Goal: Transaction & Acquisition: Purchase product/service

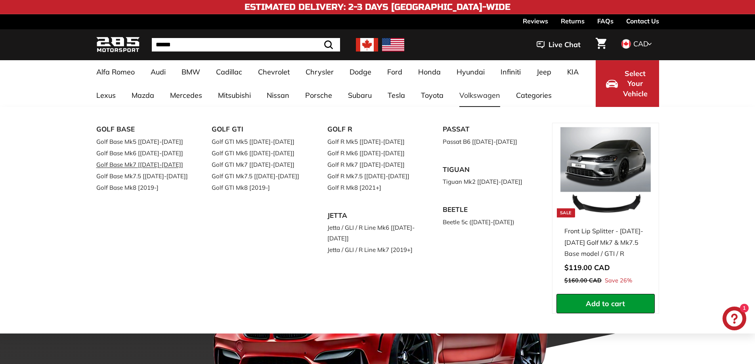
click at [135, 165] on link "Golf Base Mk7 [[DATE]-[DATE]]" at bounding box center [143, 164] width 94 height 11
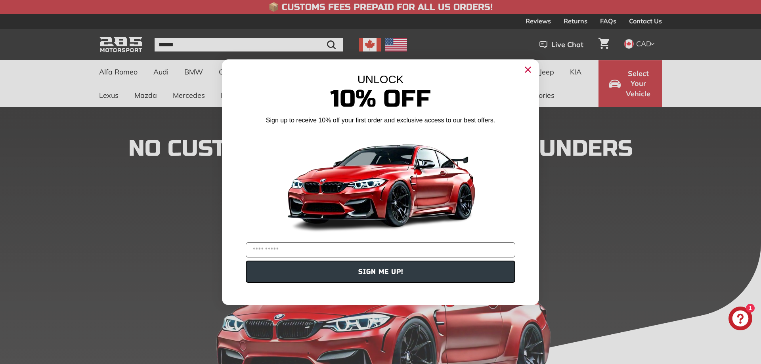
click at [525, 71] on circle "Close dialog" at bounding box center [528, 69] width 12 height 12
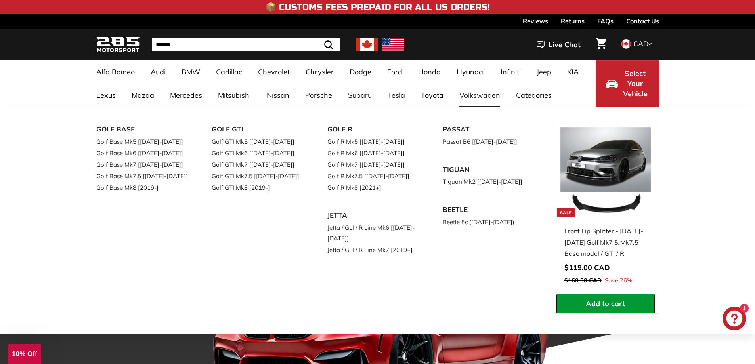
click at [140, 178] on link "Golf Base Mk7.5 [[DATE]-[DATE]]" at bounding box center [143, 175] width 94 height 11
click at [348, 167] on link "Golf R Mk7 [[DATE]-[DATE]]" at bounding box center [374, 164] width 94 height 11
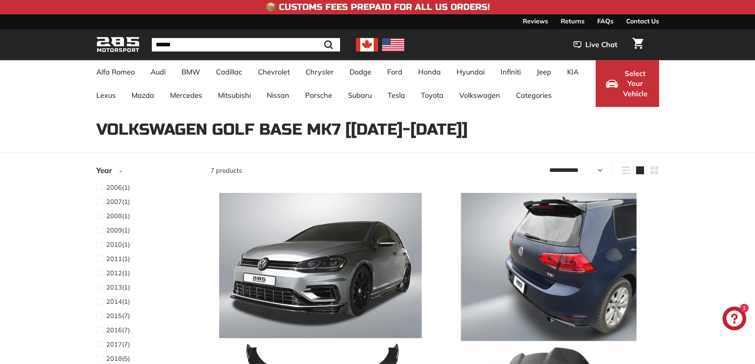
select select "**********"
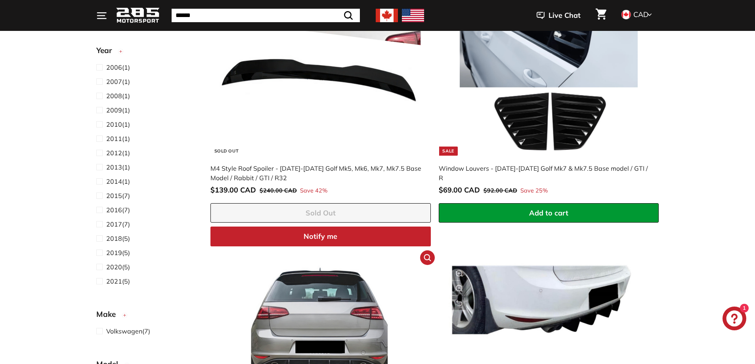
scroll to position [595, 0]
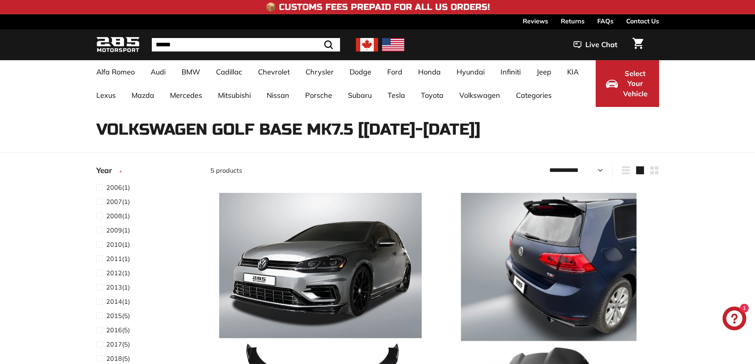
select select "**********"
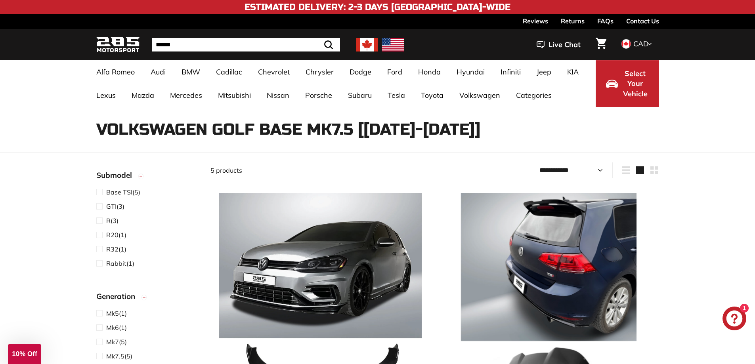
scroll to position [336, 0]
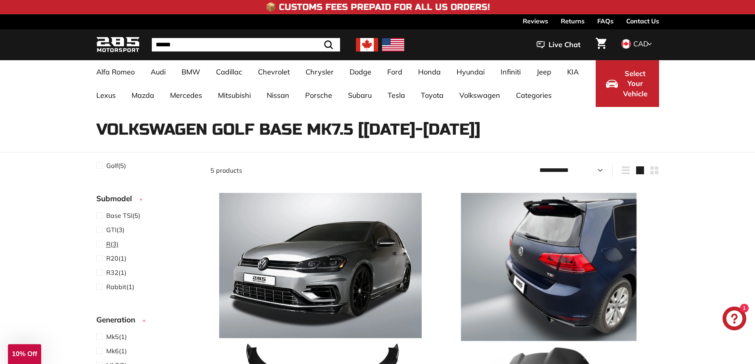
click at [101, 245] on span at bounding box center [101, 244] width 10 height 10
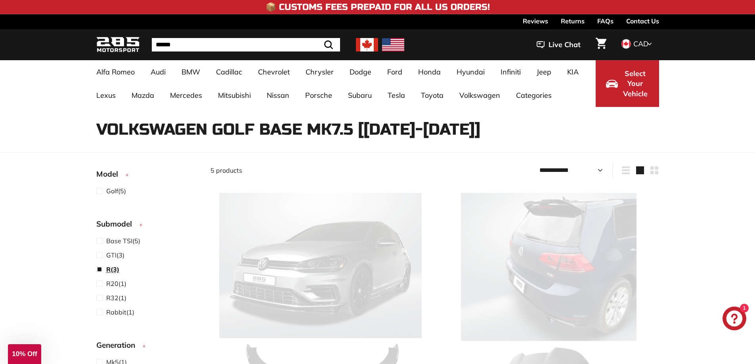
scroll to position [361, 0]
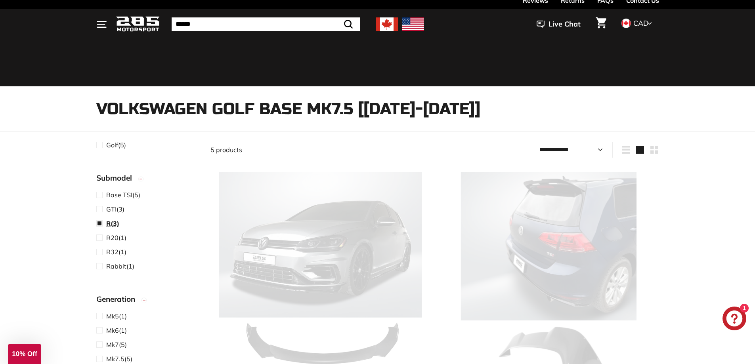
select select "**********"
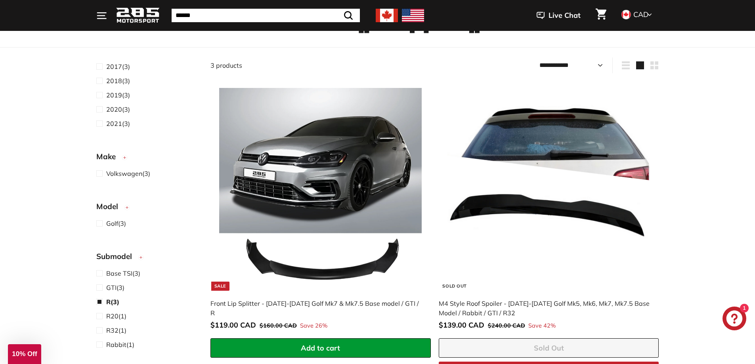
scroll to position [179, 0]
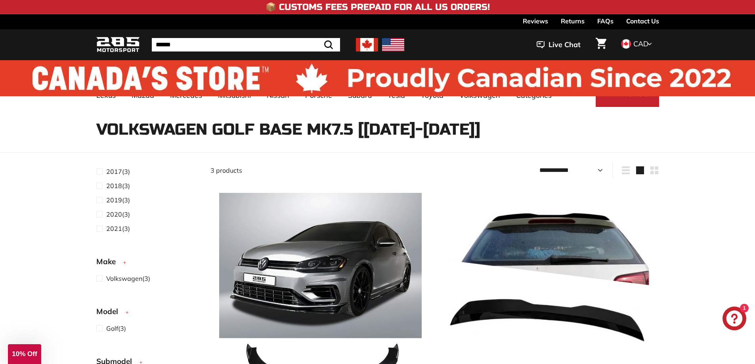
select select "**********"
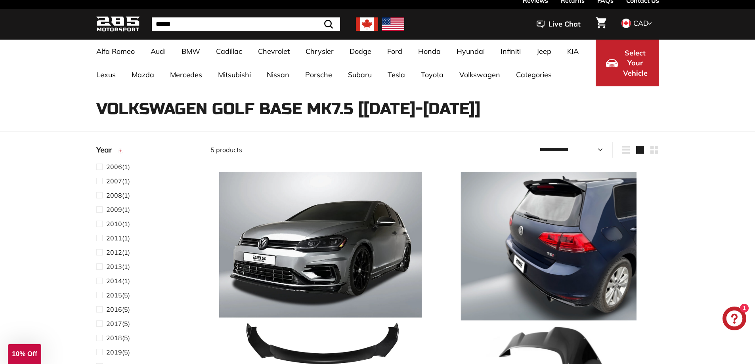
scroll to position [219, 0]
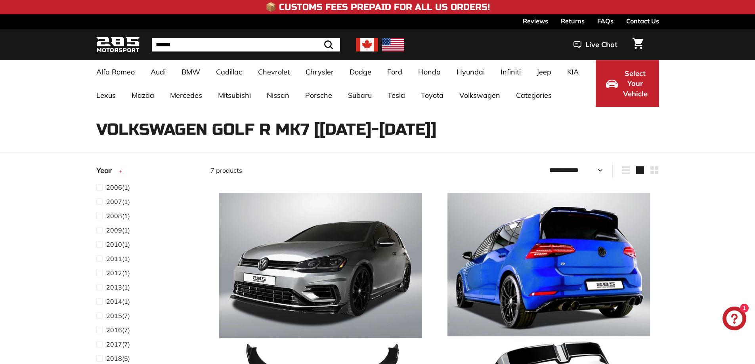
select select "**********"
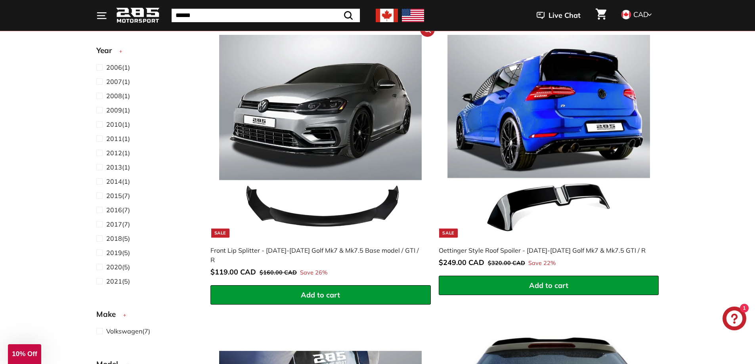
scroll to position [159, 0]
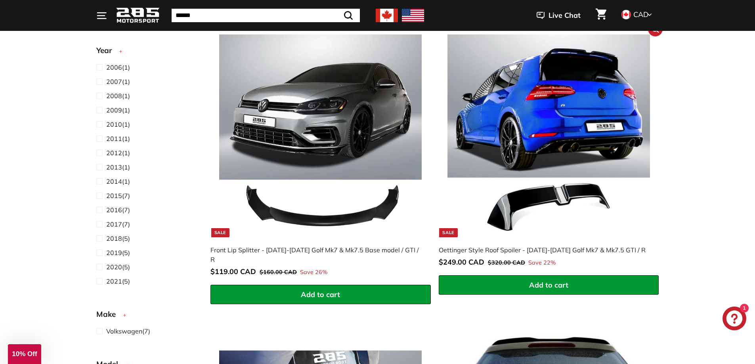
click at [528, 104] on img at bounding box center [548, 135] width 203 height 203
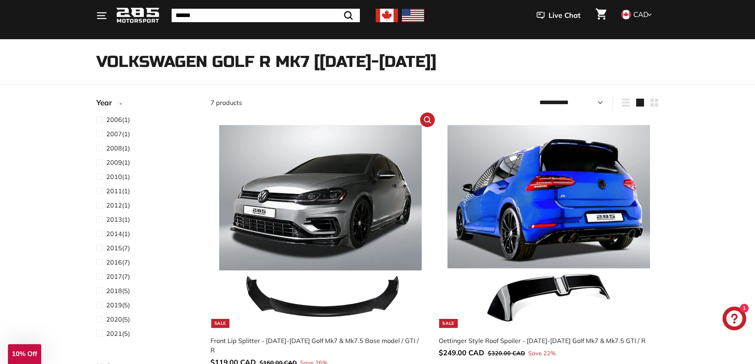
scroll to position [0, 0]
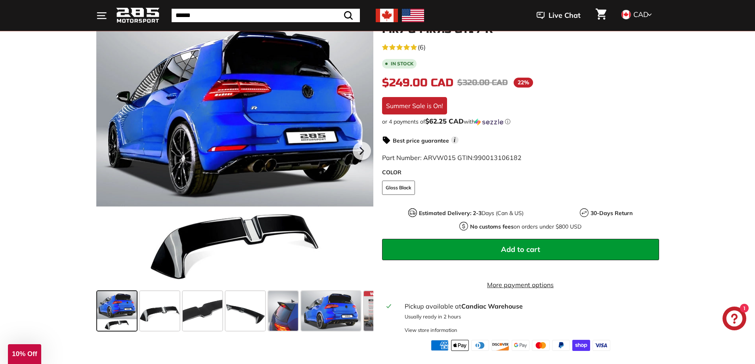
scroll to position [159, 0]
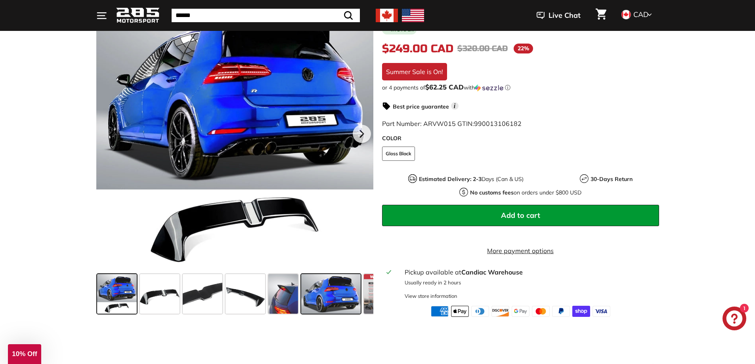
click at [319, 306] on span at bounding box center [330, 294] width 59 height 40
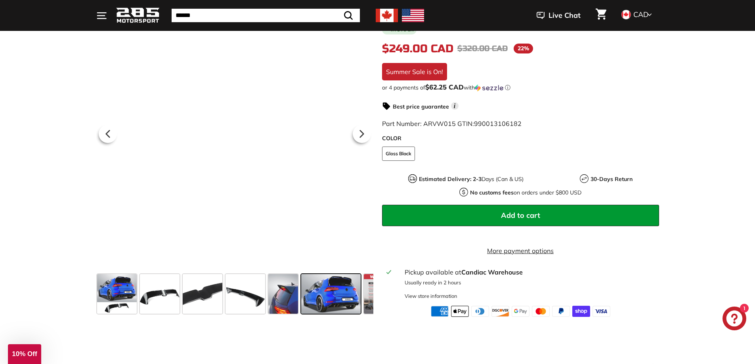
scroll to position [0, 32]
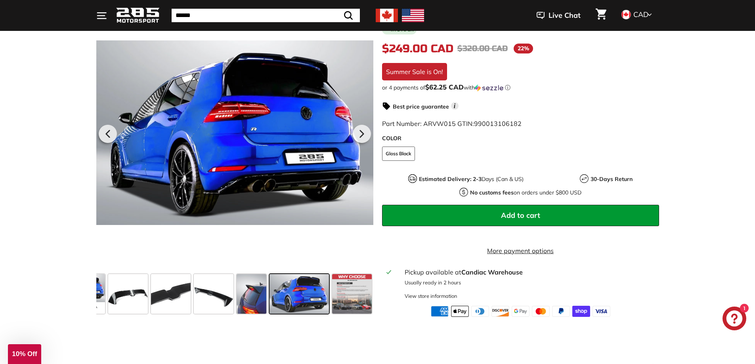
click at [295, 302] on span at bounding box center [299, 294] width 59 height 40
click at [254, 303] on span at bounding box center [252, 294] width 30 height 40
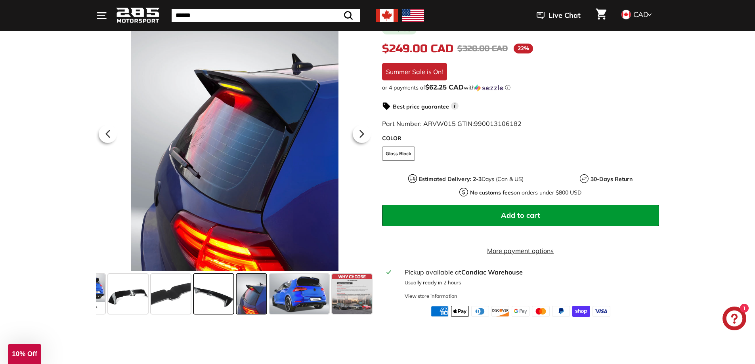
click at [208, 300] on span at bounding box center [214, 294] width 40 height 40
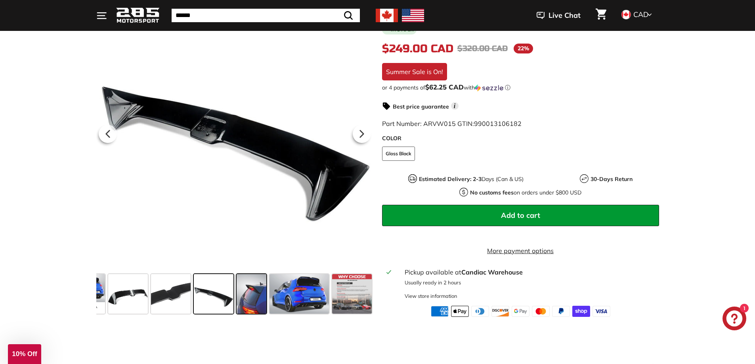
click at [247, 298] on span at bounding box center [252, 294] width 30 height 40
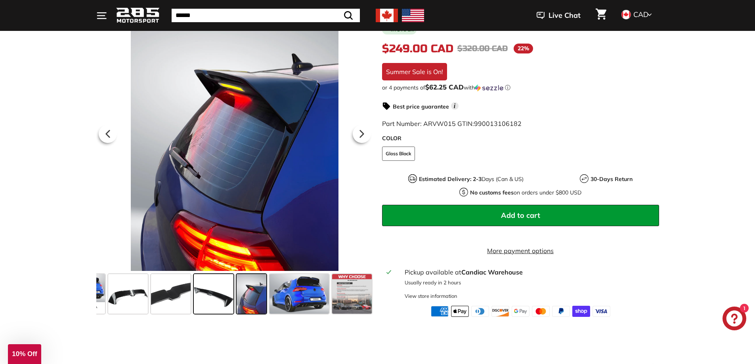
click at [216, 298] on span at bounding box center [214, 294] width 40 height 40
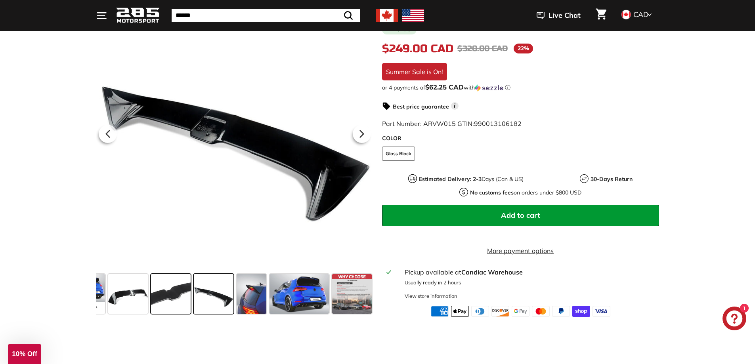
click at [166, 302] on span at bounding box center [171, 294] width 40 height 40
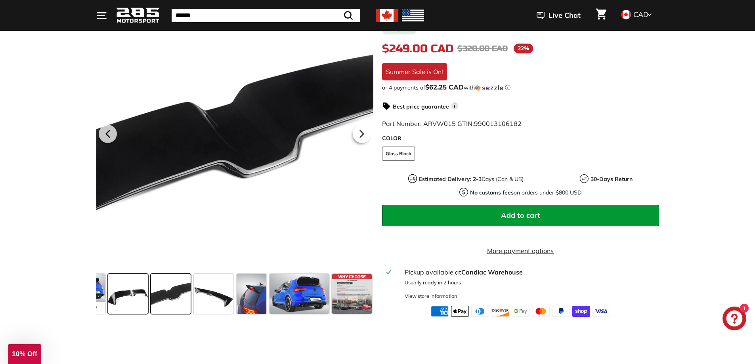
click at [139, 302] on span at bounding box center [128, 294] width 40 height 40
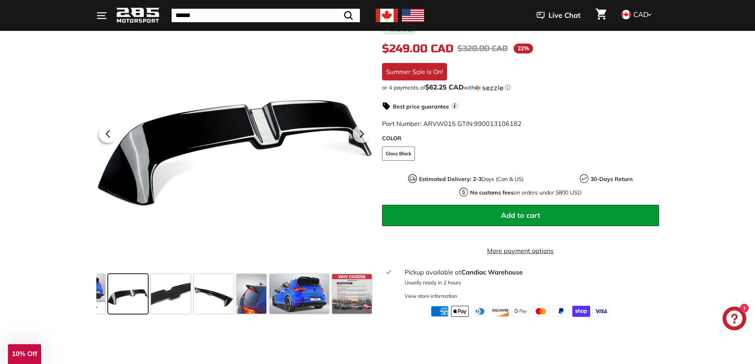
scroll to position [0, 0]
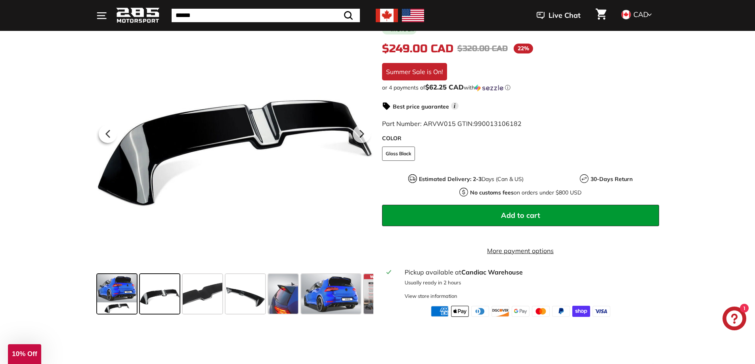
click at [115, 302] on span at bounding box center [117, 294] width 40 height 40
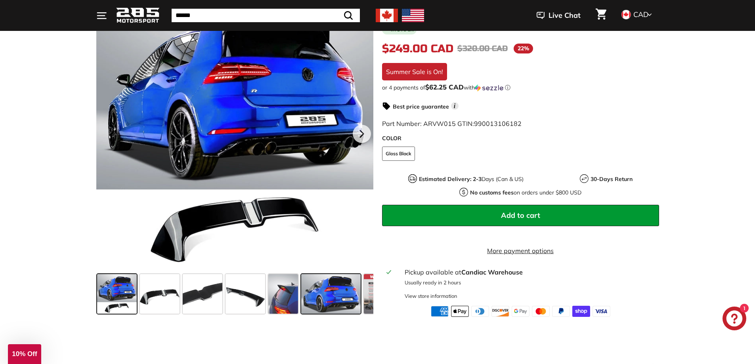
click at [326, 296] on span at bounding box center [330, 294] width 59 height 40
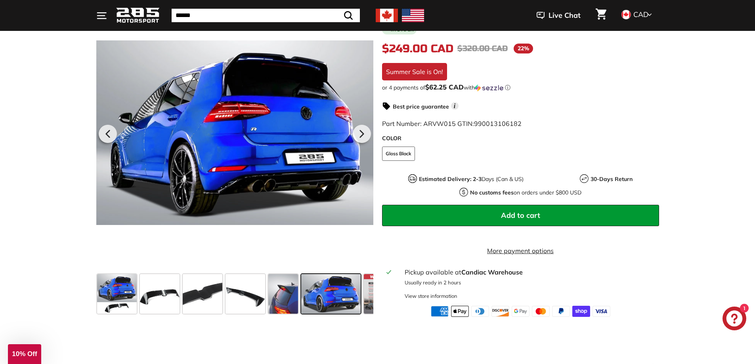
scroll to position [0, 32]
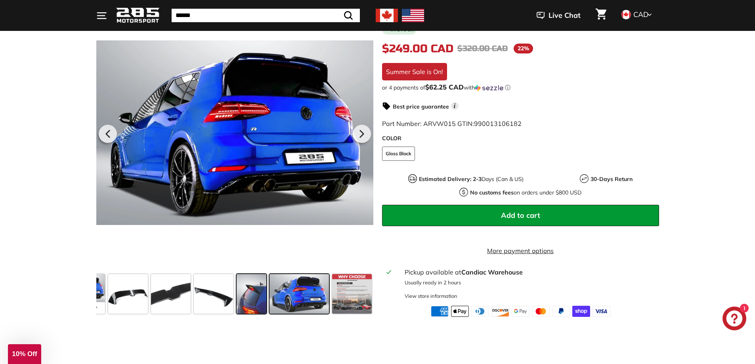
click at [259, 293] on span at bounding box center [252, 294] width 30 height 40
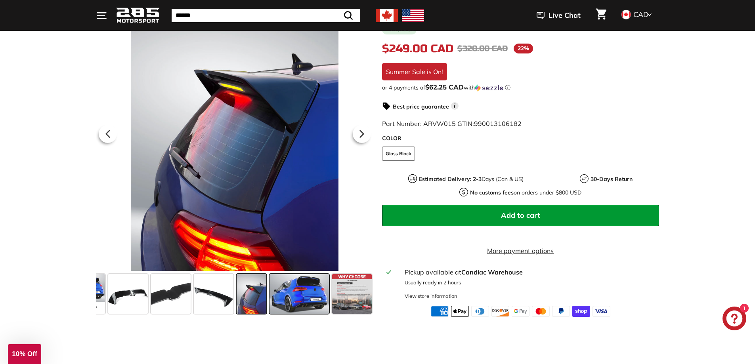
click at [302, 294] on span at bounding box center [299, 294] width 59 height 40
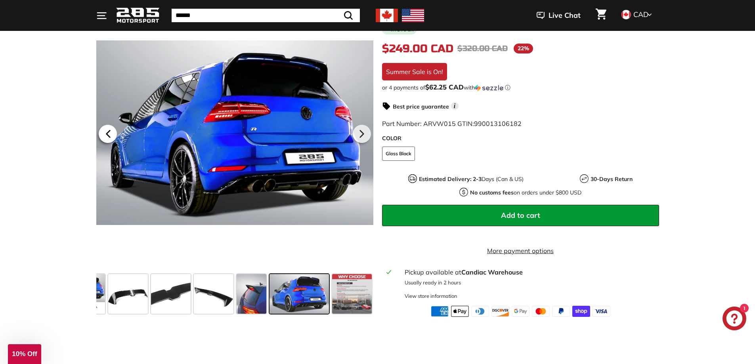
click at [113, 143] on icon at bounding box center [108, 134] width 18 height 18
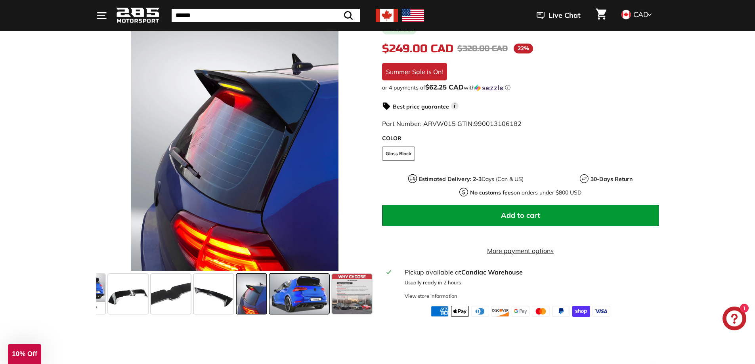
click at [289, 308] on span at bounding box center [299, 294] width 59 height 40
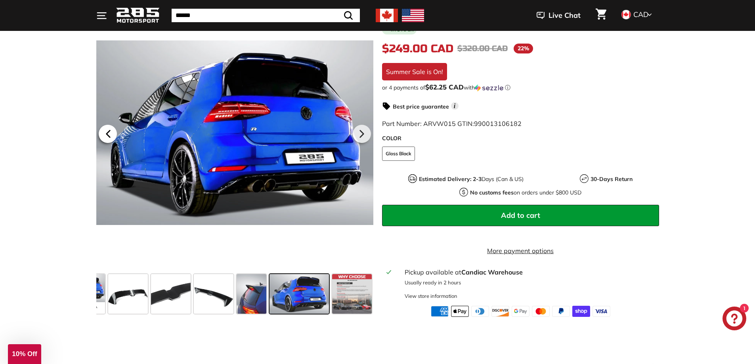
click at [111, 142] on icon at bounding box center [108, 134] width 18 height 18
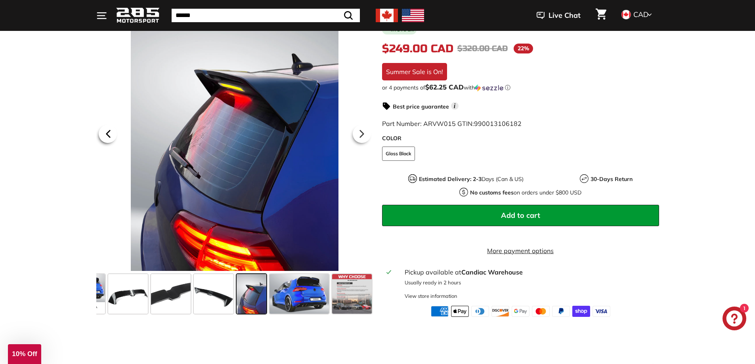
click at [110, 142] on icon at bounding box center [108, 134] width 18 height 18
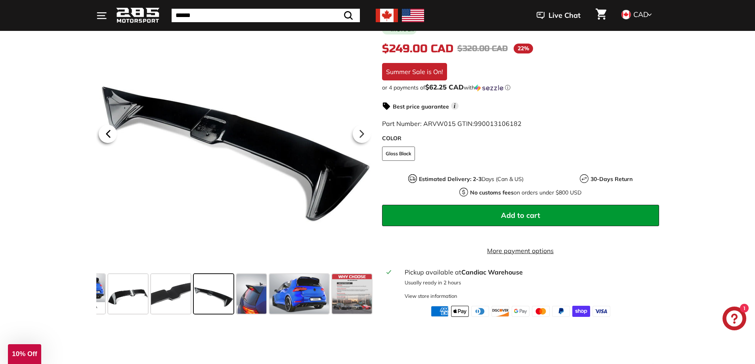
click at [110, 142] on icon at bounding box center [108, 134] width 18 height 18
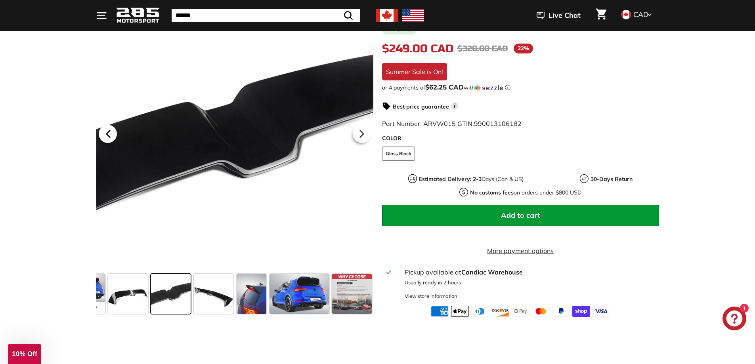
click at [110, 142] on icon at bounding box center [108, 134] width 18 height 18
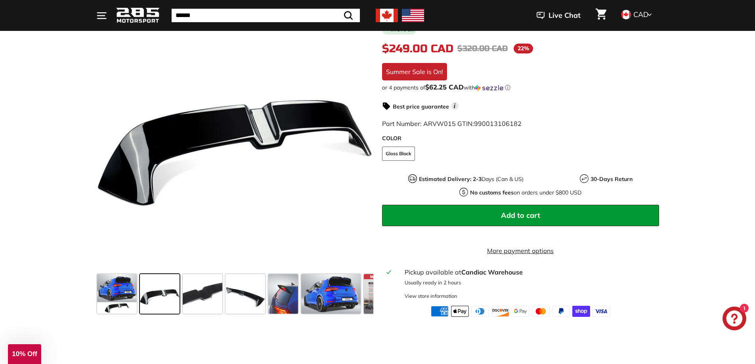
drag, startPoint x: 110, startPoint y: 142, endPoint x: 105, endPoint y: 143, distance: 4.9
click at [108, 143] on icon at bounding box center [108, 134] width 18 height 18
